Goal: Information Seeking & Learning: Learn about a topic

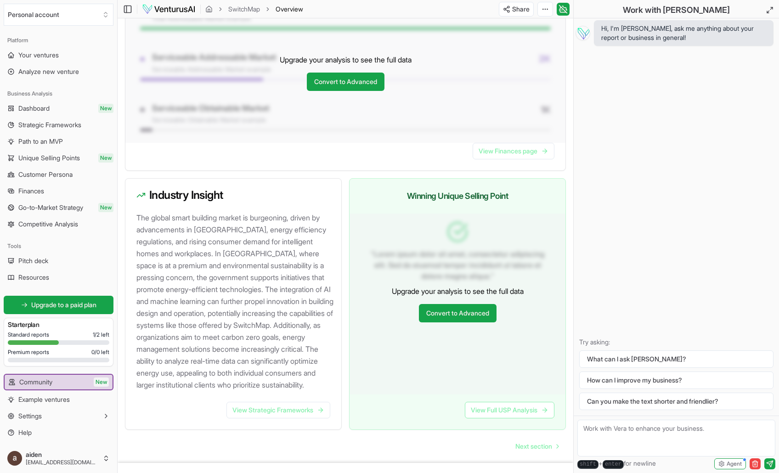
scroll to position [807, 0]
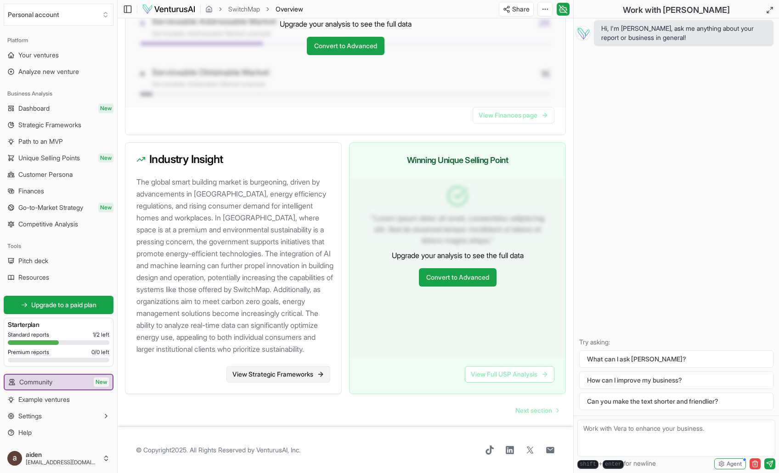
click at [302, 380] on link "View Strategic Frameworks" at bounding box center [278, 374] width 104 height 17
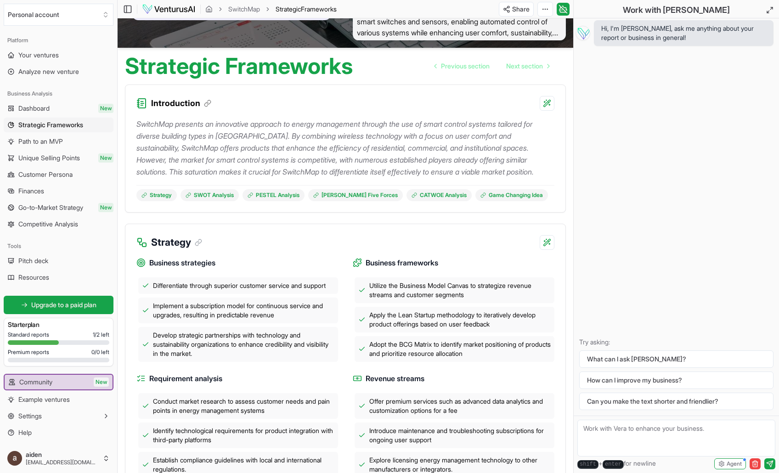
scroll to position [298, 0]
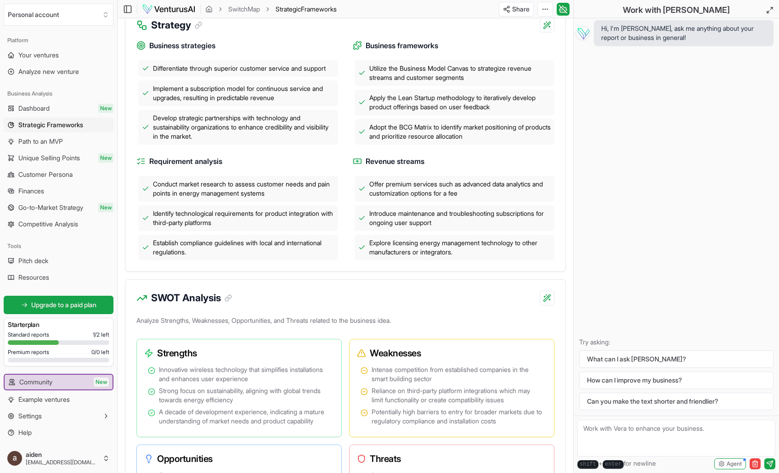
scroll to position [275, 0]
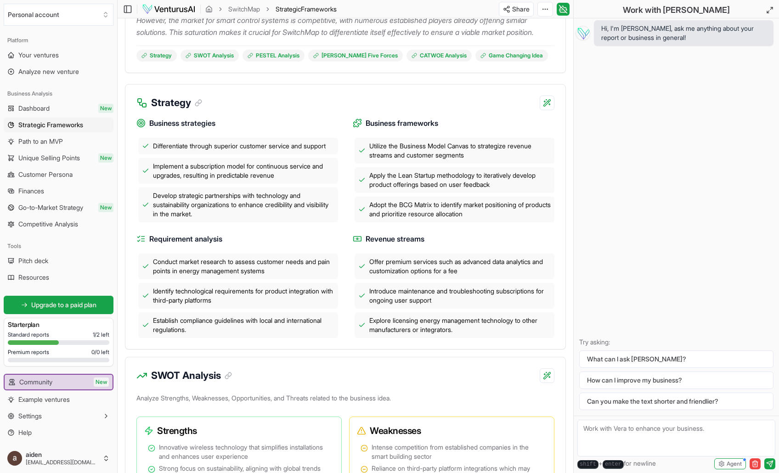
scroll to position [195, 0]
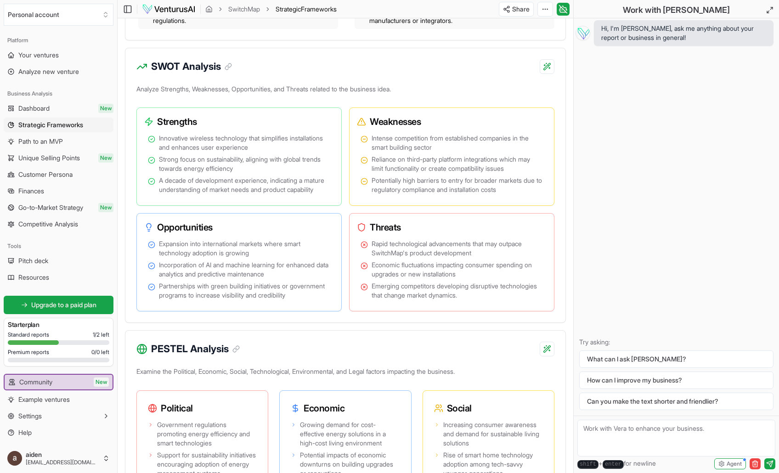
scroll to position [464, 0]
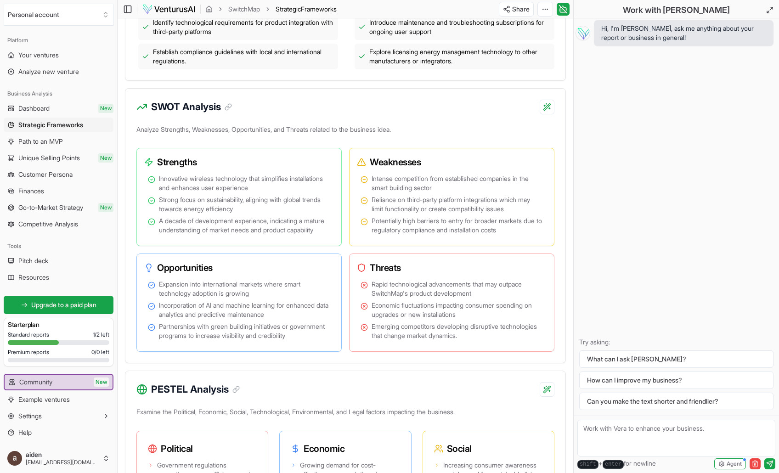
click at [565, 363] on div "Analyze Strengths, Weaknesses, Opportunities, and Threats related to the busine…" at bounding box center [345, 243] width 440 height 240
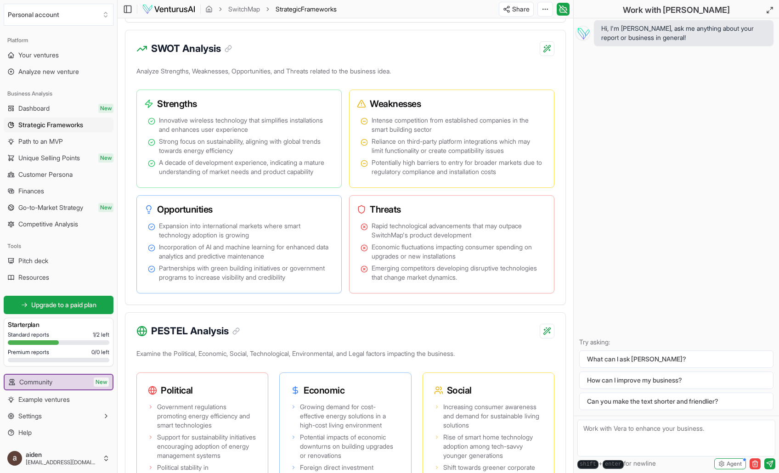
scroll to position [486, 0]
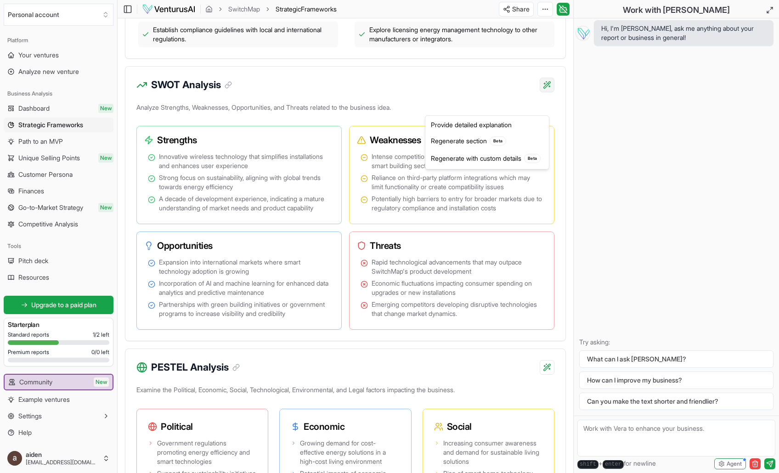
click at [480, 164] on div "Regenerate with custom details Beta" at bounding box center [487, 158] width 120 height 17
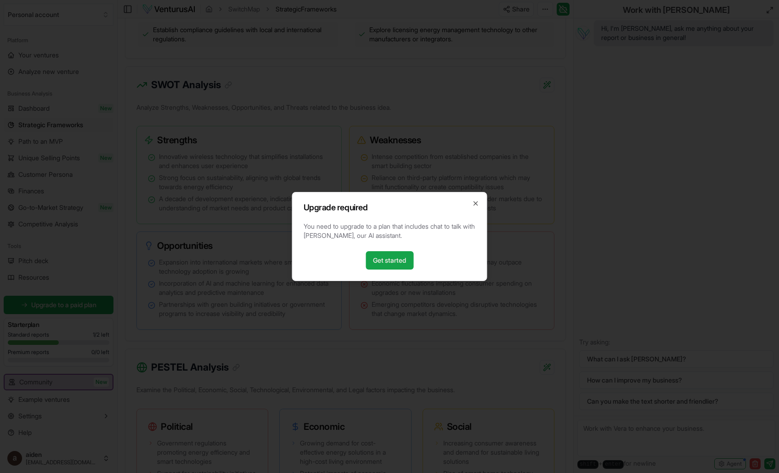
click at [474, 207] on h2 "Upgrade required" at bounding box center [390, 207] width 172 height 8
click at [477, 203] on icon "button" at bounding box center [475, 203] width 7 height 7
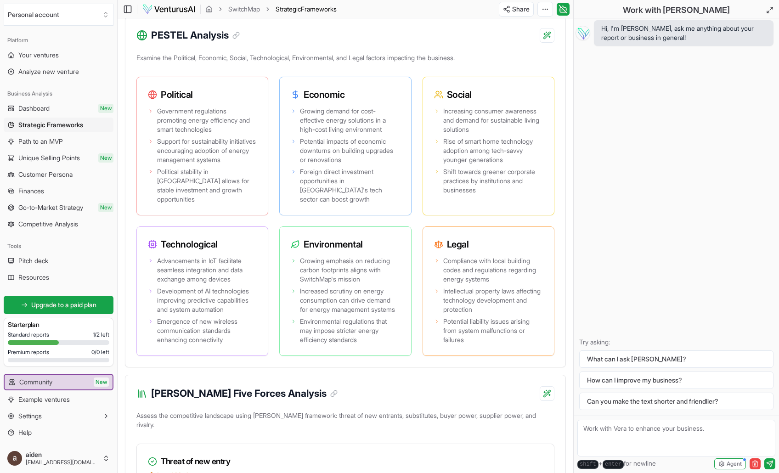
scroll to position [814, 0]
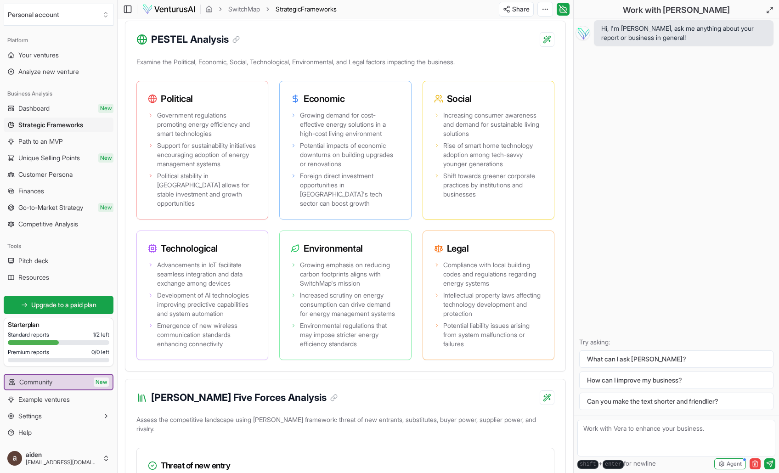
click at [570, 251] on div "Introduction SwitchMap presents an innovative approach to energy management thr…" at bounding box center [346, 400] width 456 height 2163
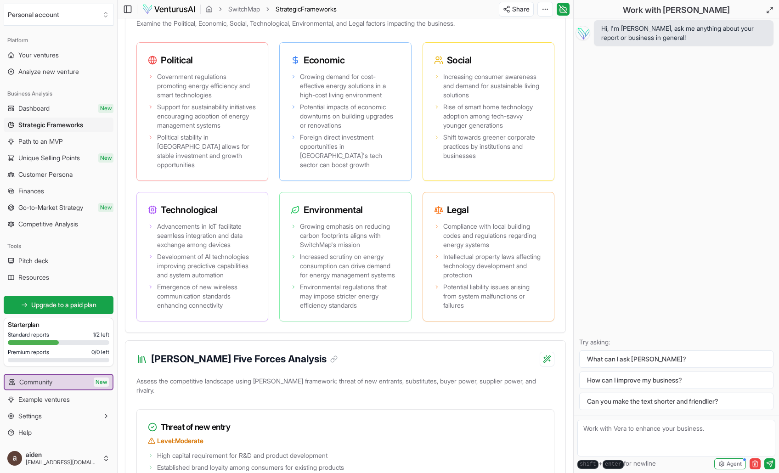
scroll to position [851, 0]
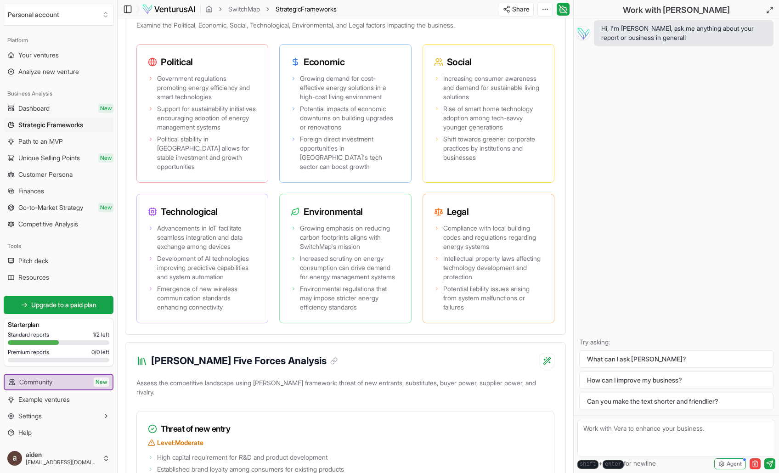
click at [569, 260] on div "Introduction SwitchMap presents an innovative approach to energy management thr…" at bounding box center [346, 363] width 456 height 2163
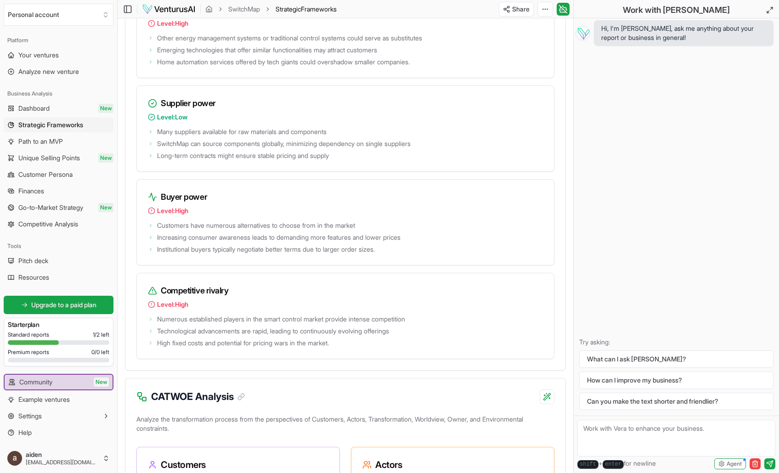
scroll to position [1362, 0]
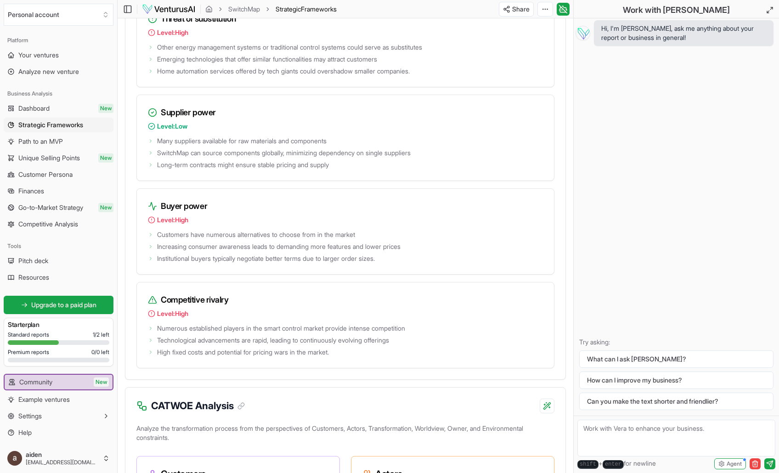
scroll to position [1359, 0]
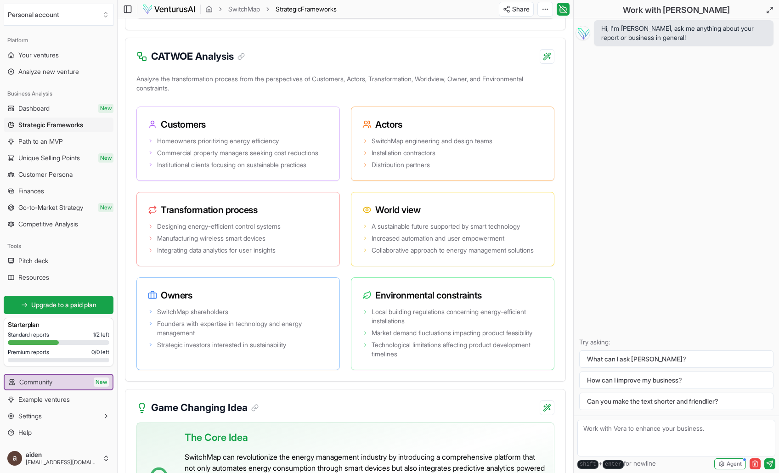
scroll to position [1710, 0]
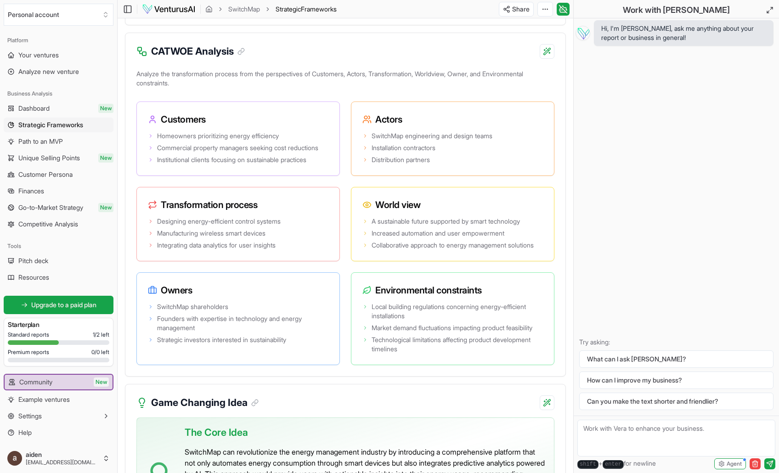
drag, startPoint x: 569, startPoint y: 69, endPoint x: 569, endPoint y: 52, distance: 17.5
drag, startPoint x: 566, startPoint y: 429, endPoint x: 575, endPoint y: 427, distance: 9.6
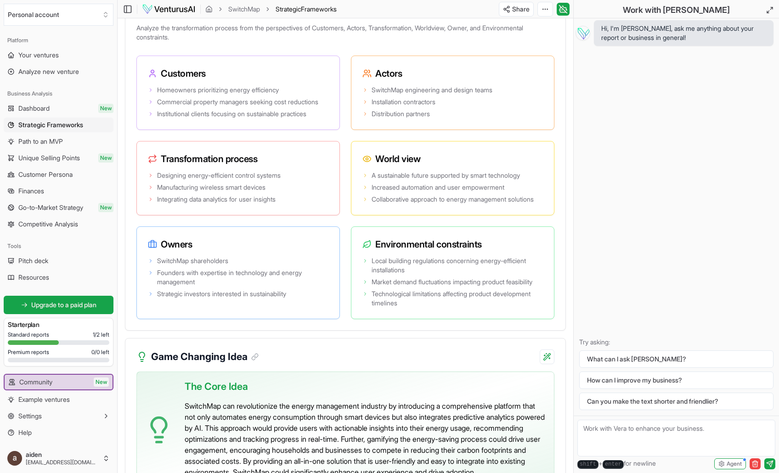
scroll to position [1754, 0]
